Goal: Task Accomplishment & Management: Manage account settings

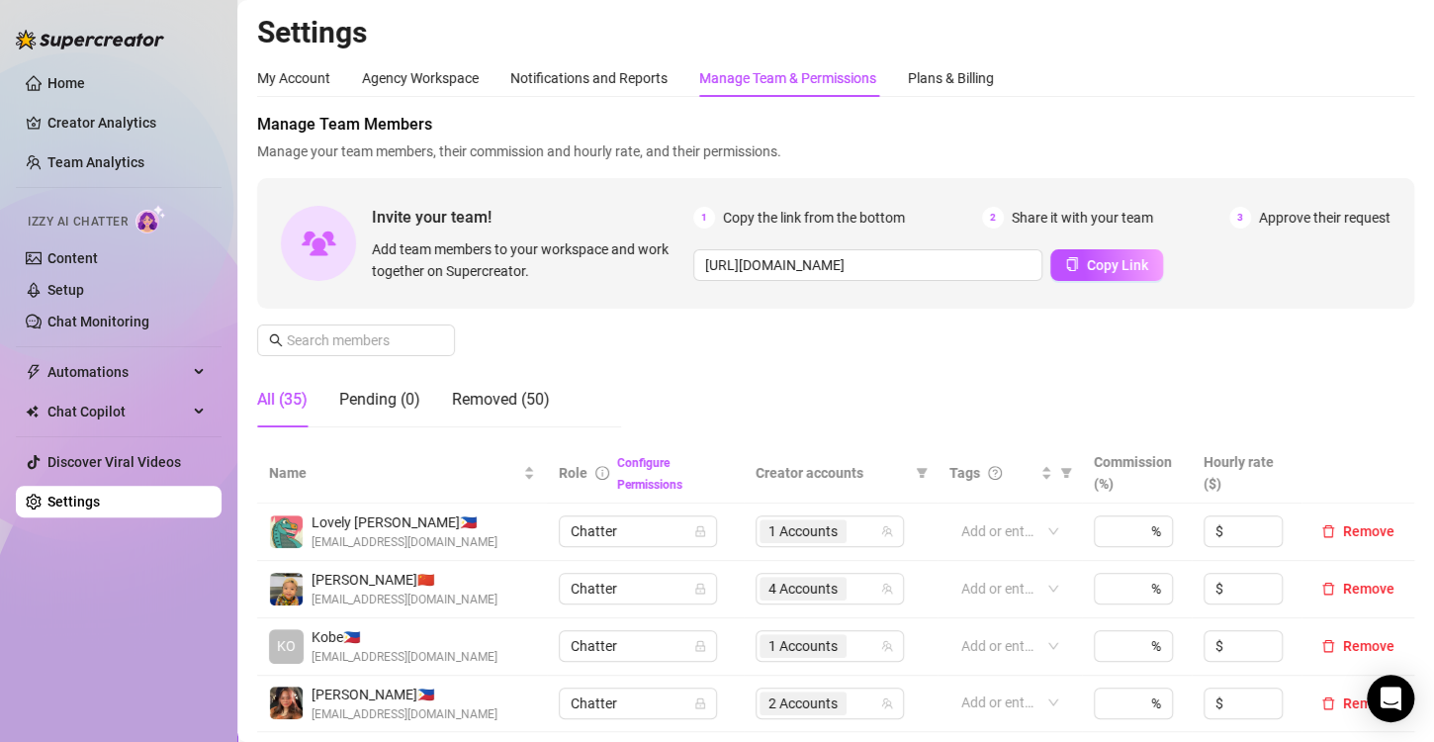
scroll to position [494, 0]
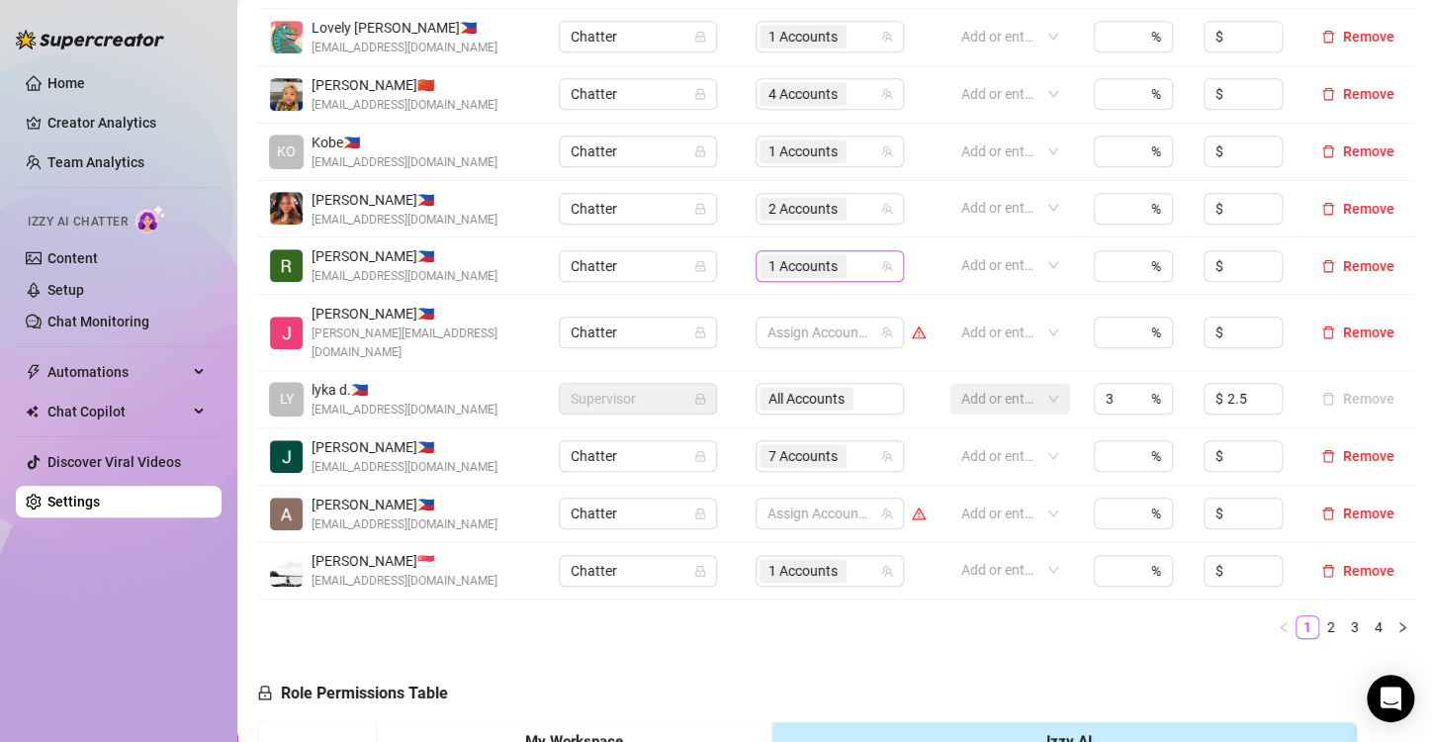
click at [805, 266] on span "1 Accounts" at bounding box center [802, 266] width 69 height 22
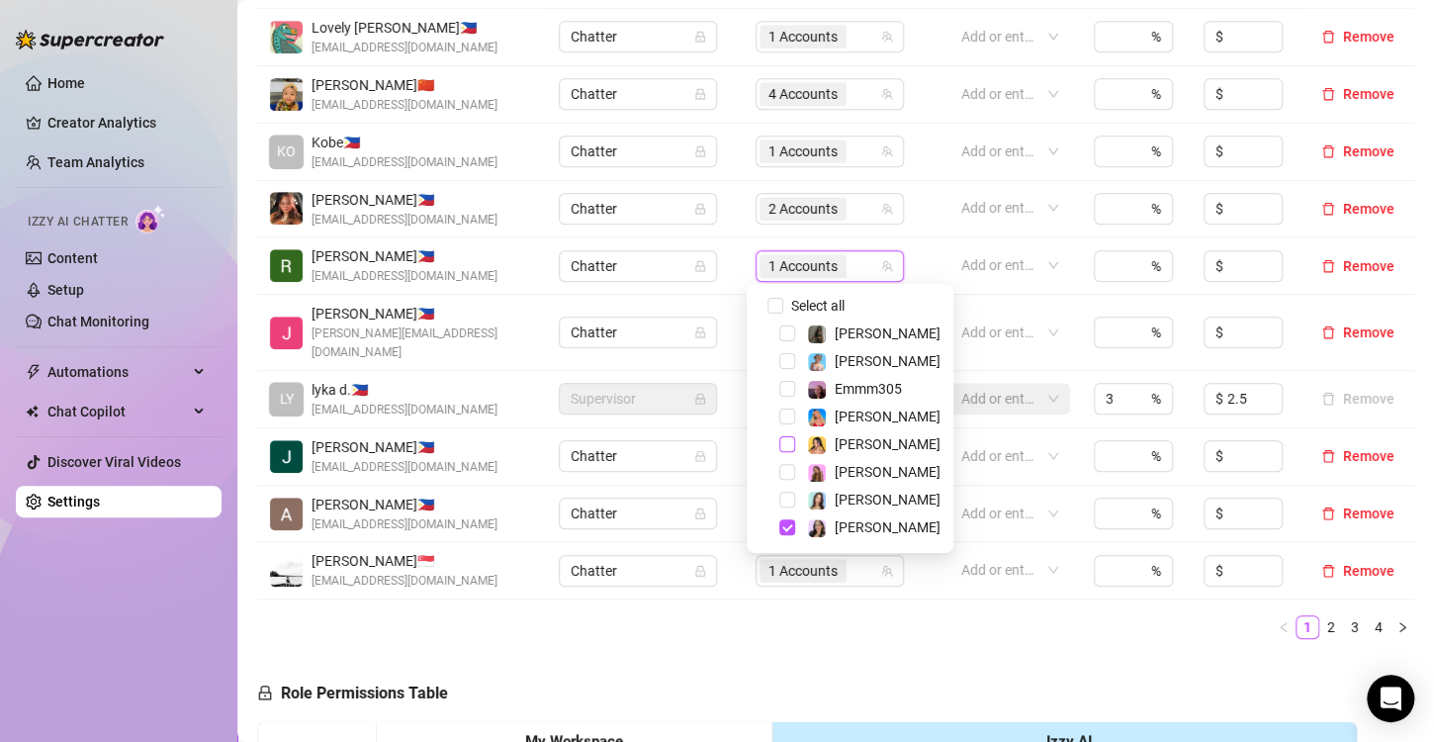
click at [789, 447] on span "Select tree node" at bounding box center [787, 444] width 16 height 16
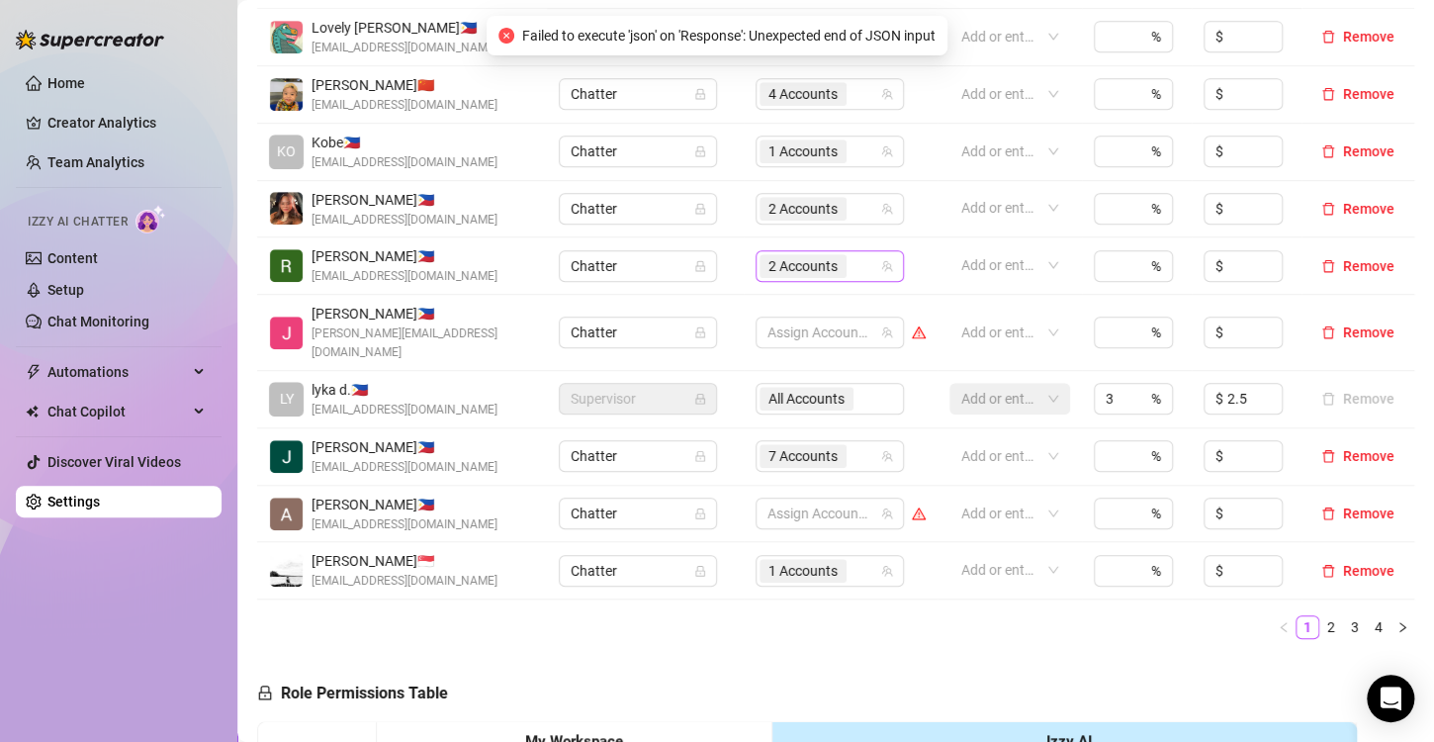
click at [770, 265] on span "2 Accounts" at bounding box center [802, 266] width 69 height 22
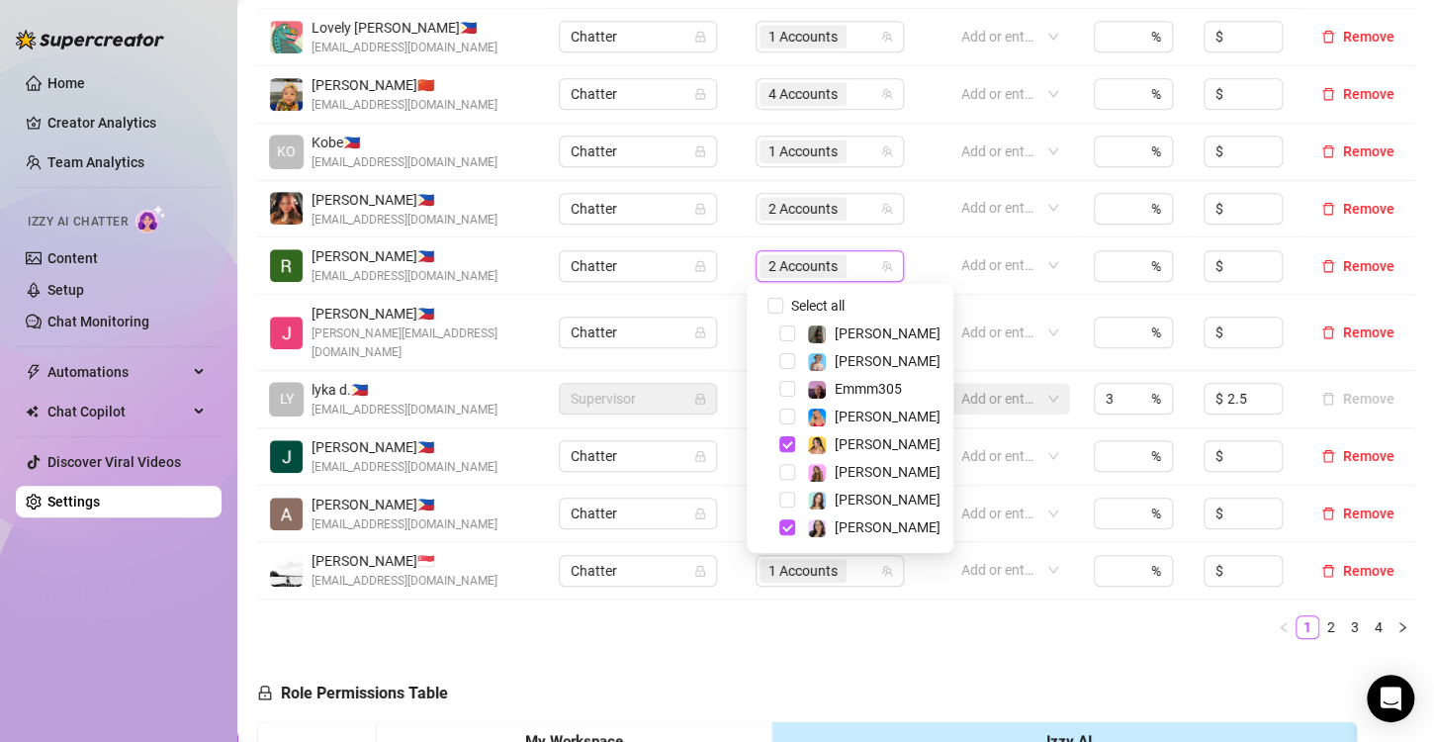
click at [823, 631] on div "Name Role Configure Permissions Creator accounts Tags Commission (%) Hourly rat…" at bounding box center [835, 302] width 1157 height 706
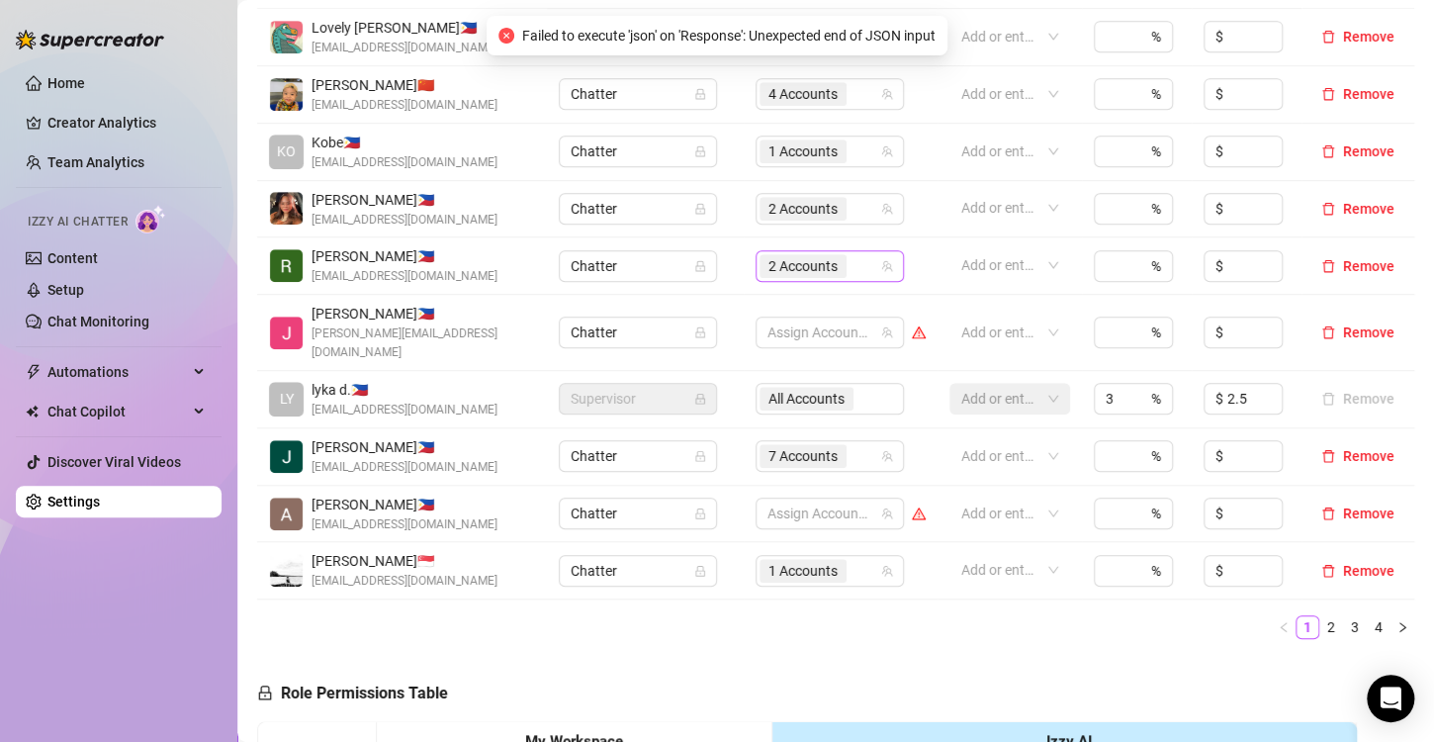
click at [802, 269] on span "2 Accounts" at bounding box center [802, 266] width 69 height 22
